Goal: Find specific page/section: Find specific page/section

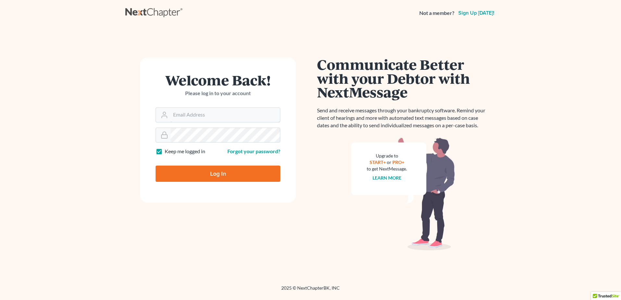
type input "[EMAIL_ADDRESS][DOMAIN_NAME]"
click at [212, 173] on input "Log In" at bounding box center [218, 174] width 125 height 16
type input "Thinking..."
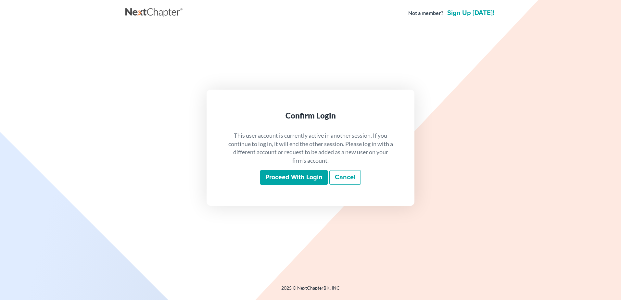
click at [308, 174] on input "Proceed with login" at bounding box center [294, 177] width 68 height 15
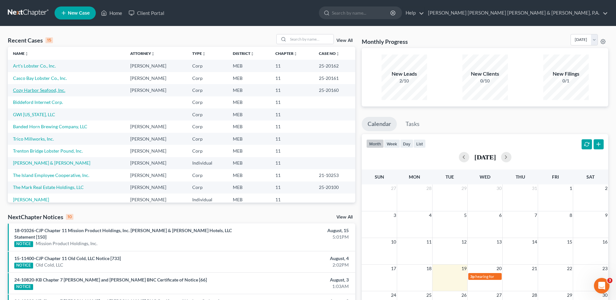
click at [41, 91] on link "Cozy Harbor Seafood, Inc." at bounding box center [39, 90] width 52 height 6
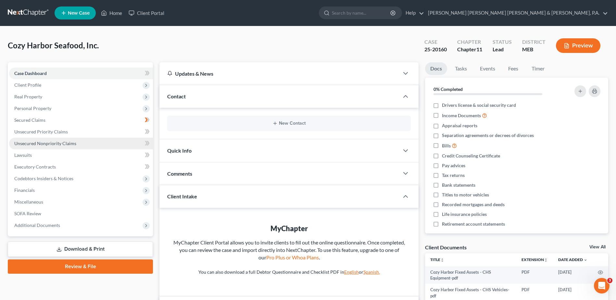
click at [63, 146] on span "Unsecured Nonpriority Claims" at bounding box center [45, 144] width 62 height 6
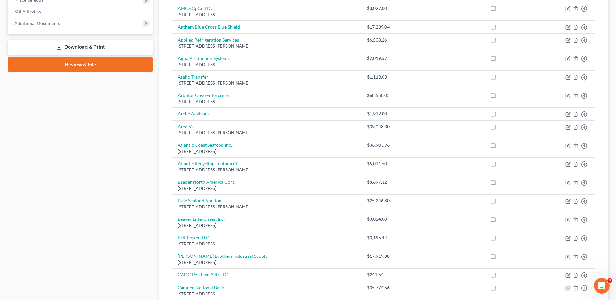
scroll to position [390, 0]
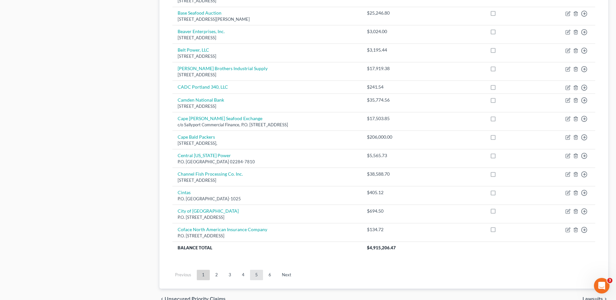
click at [261, 278] on link "5" at bounding box center [256, 275] width 13 height 10
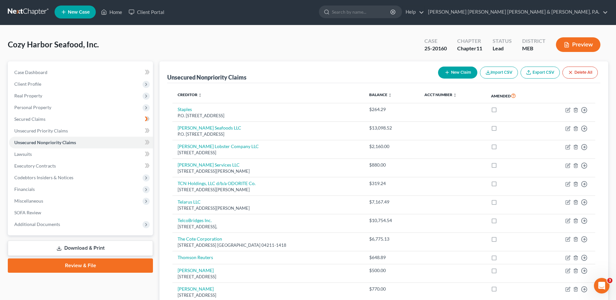
scroll to position [0, 0]
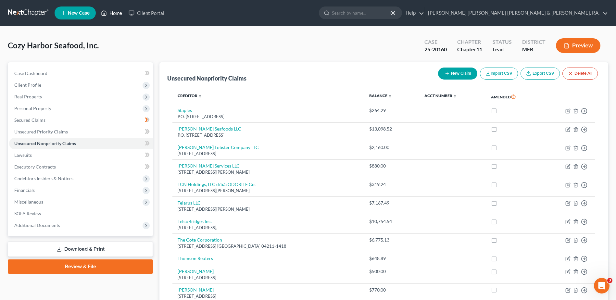
click at [114, 11] on link "Home" at bounding box center [112, 13] width 28 height 12
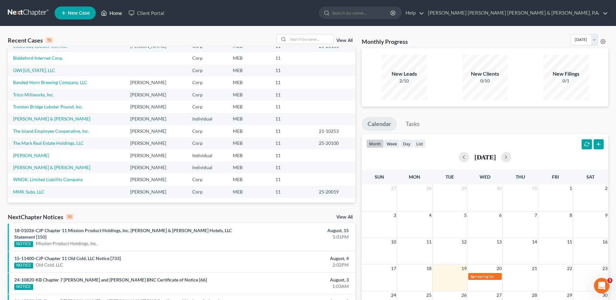
scroll to position [45, 0]
click at [34, 193] on link "MMK Subs, LLC" at bounding box center [29, 192] width 32 height 6
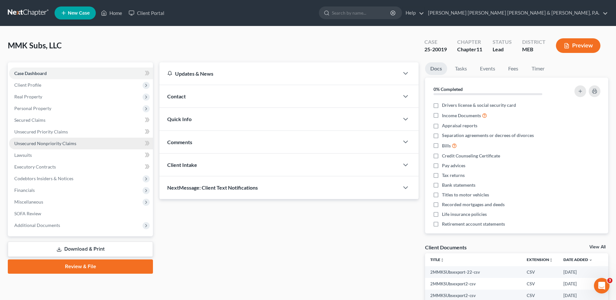
click at [27, 142] on span "Unsecured Nonpriority Claims" at bounding box center [45, 144] width 62 height 6
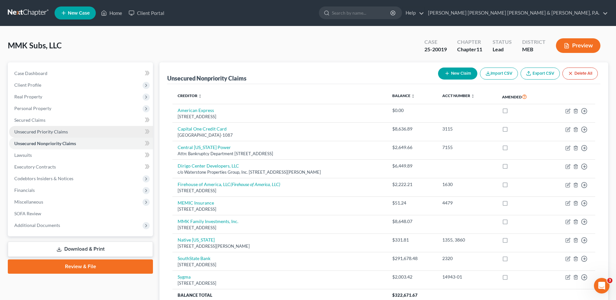
click at [45, 133] on span "Unsecured Priority Claims" at bounding box center [41, 132] width 54 height 6
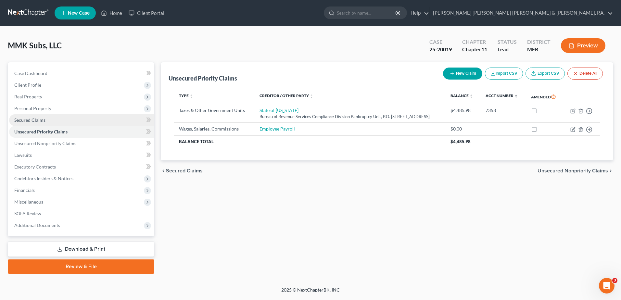
click at [37, 118] on span "Secured Claims" at bounding box center [29, 120] width 31 height 6
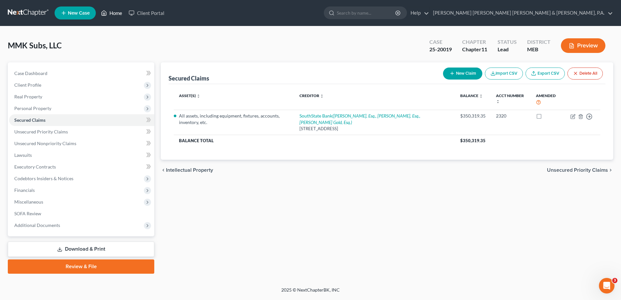
click at [114, 14] on link "Home" at bounding box center [112, 13] width 28 height 12
